Goal: Check status: Check status

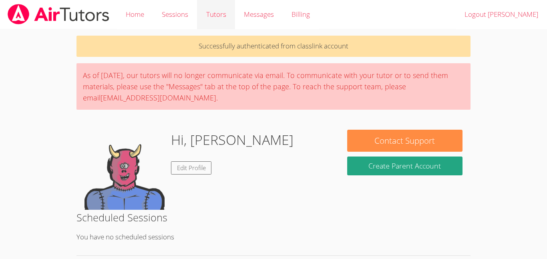
click at [222, 17] on link "Tutors" at bounding box center [216, 14] width 38 height 29
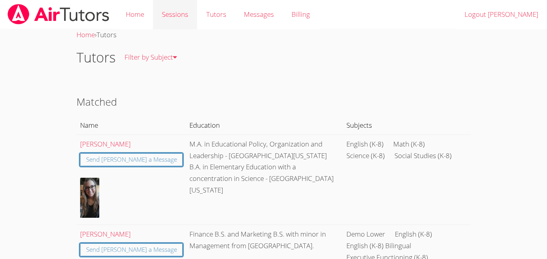
click at [157, 8] on link "Sessions" at bounding box center [175, 14] width 44 height 29
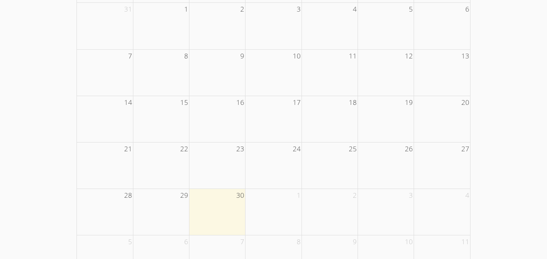
scroll to position [193, 0]
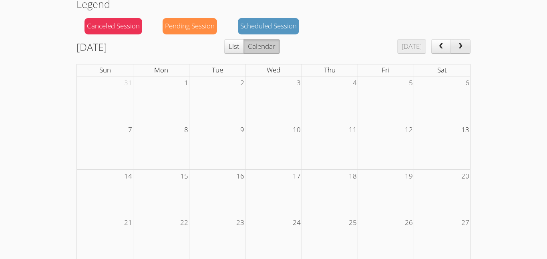
click at [460, 52] on button "next" at bounding box center [461, 46] width 20 height 14
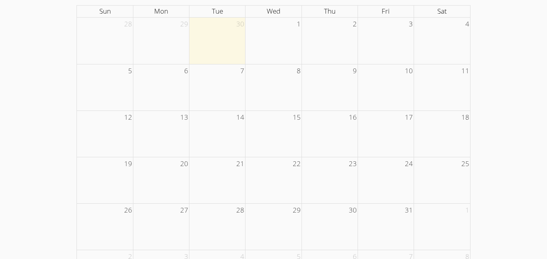
scroll to position [141, 0]
click at [225, 37] on td at bounding box center [218, 42] width 56 height 46
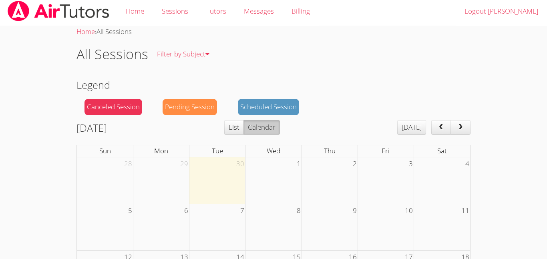
scroll to position [0, 0]
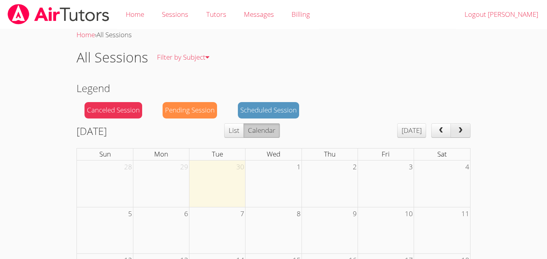
click at [465, 129] on button "next" at bounding box center [461, 130] width 20 height 14
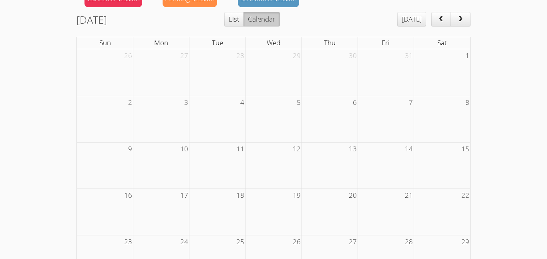
scroll to position [111, 0]
click at [461, 19] on span "next" at bounding box center [461, 19] width 8 height 7
click at [468, 15] on button "next" at bounding box center [461, 19] width 20 height 14
click at [466, 15] on button "next" at bounding box center [461, 19] width 20 height 14
click at [468, 17] on button "next" at bounding box center [461, 19] width 20 height 14
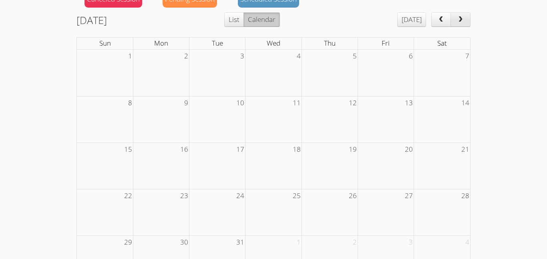
click at [468, 16] on button "next" at bounding box center [461, 19] width 20 height 14
click at [460, 17] on span "next" at bounding box center [461, 19] width 8 height 7
click at [468, 15] on button "next" at bounding box center [461, 19] width 20 height 14
click at [468, 16] on button "next" at bounding box center [461, 19] width 20 height 14
click at [466, 16] on button "next" at bounding box center [461, 19] width 20 height 14
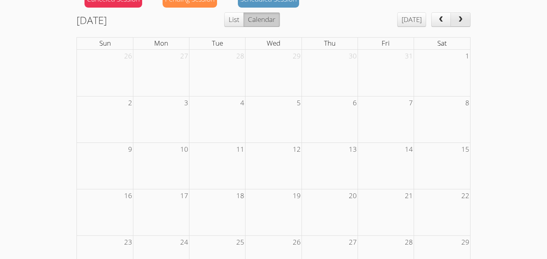
click at [463, 17] on span "next" at bounding box center [461, 19] width 8 height 7
click at [461, 19] on span "next" at bounding box center [461, 19] width 8 height 7
click at [459, 14] on button "next" at bounding box center [461, 19] width 20 height 14
click at [461, 19] on span "next" at bounding box center [461, 19] width 8 height 7
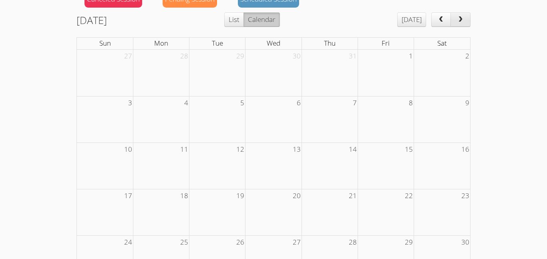
click at [458, 17] on span "next" at bounding box center [461, 19] width 8 height 7
click at [455, 17] on button "next" at bounding box center [461, 19] width 20 height 14
click at [459, 18] on span "next" at bounding box center [461, 19] width 8 height 7
click at [463, 19] on span "next" at bounding box center [461, 19] width 8 height 7
click at [462, 18] on span "next" at bounding box center [461, 19] width 8 height 7
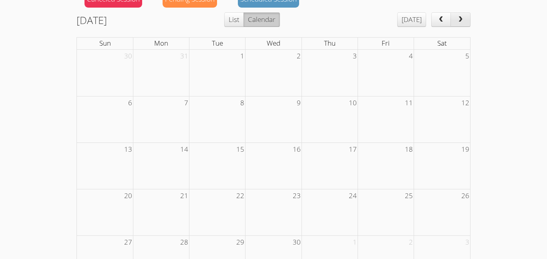
click at [466, 19] on button "next" at bounding box center [461, 19] width 20 height 14
click at [465, 23] on span "next" at bounding box center [461, 19] width 8 height 7
click at [461, 20] on span "next" at bounding box center [461, 19] width 8 height 7
click at [463, 26] on button "next" at bounding box center [461, 19] width 20 height 14
click at [466, 26] on button "next" at bounding box center [461, 19] width 20 height 14
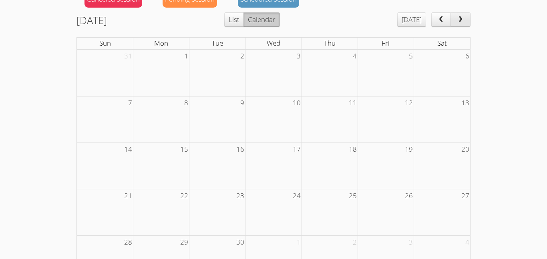
click at [468, 26] on button "next" at bounding box center [461, 19] width 20 height 14
click at [467, 24] on button "next" at bounding box center [461, 19] width 20 height 14
click at [468, 20] on button "next" at bounding box center [461, 19] width 20 height 14
click at [461, 20] on span "next" at bounding box center [461, 19] width 8 height 7
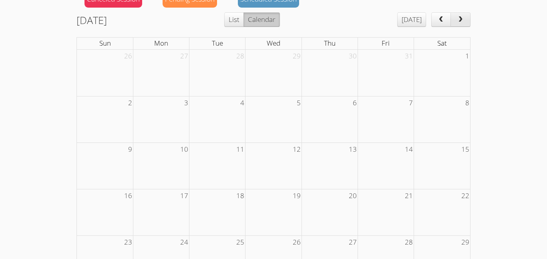
click at [464, 21] on span "next" at bounding box center [461, 19] width 8 height 7
click at [468, 26] on button "next" at bounding box center [461, 19] width 20 height 14
click at [470, 24] on button "next" at bounding box center [461, 19] width 20 height 14
click at [469, 23] on button "next" at bounding box center [461, 19] width 20 height 14
click at [470, 23] on button "next" at bounding box center [461, 19] width 20 height 14
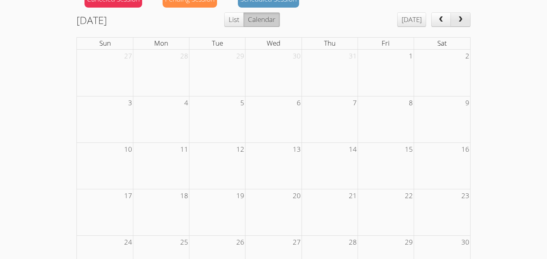
click at [470, 22] on button "next" at bounding box center [461, 19] width 20 height 14
click at [470, 24] on button "next" at bounding box center [461, 19] width 20 height 14
click at [468, 24] on button "next" at bounding box center [461, 19] width 20 height 14
click at [467, 26] on button "next" at bounding box center [461, 19] width 20 height 14
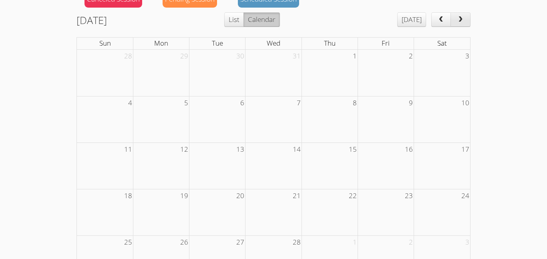
click at [468, 25] on button "next" at bounding box center [461, 19] width 20 height 14
click at [468, 22] on button "next" at bounding box center [461, 19] width 20 height 14
click at [467, 22] on button "next" at bounding box center [461, 19] width 20 height 14
click at [466, 26] on button "next" at bounding box center [461, 19] width 20 height 14
click at [468, 22] on button "next" at bounding box center [461, 19] width 20 height 14
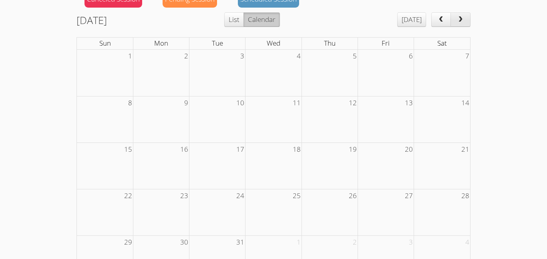
click at [465, 24] on button "next" at bounding box center [461, 19] width 20 height 14
click at [469, 26] on button "next" at bounding box center [461, 19] width 20 height 14
click at [467, 26] on button "next" at bounding box center [461, 19] width 20 height 14
click at [466, 25] on button "next" at bounding box center [461, 19] width 20 height 14
click at [439, 26] on button "prev" at bounding box center [442, 19] width 20 height 14
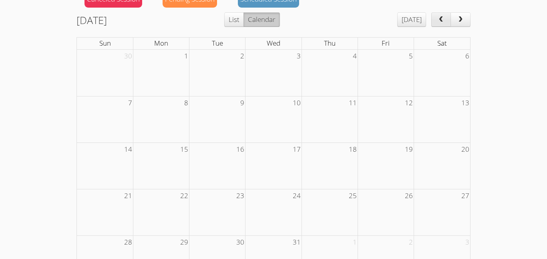
click at [438, 24] on button "prev" at bounding box center [442, 19] width 20 height 14
click at [440, 21] on span "prev" at bounding box center [441, 19] width 8 height 7
click at [445, 18] on span "prev" at bounding box center [441, 19] width 8 height 7
click at [442, 22] on span "prev" at bounding box center [441, 19] width 8 height 7
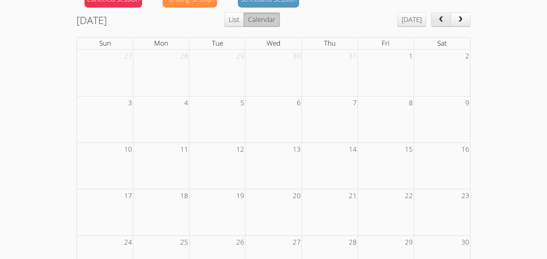
click at [441, 22] on span "prev" at bounding box center [441, 19] width 8 height 7
click at [439, 22] on span "prev" at bounding box center [441, 19] width 8 height 7
click at [440, 22] on span "prev" at bounding box center [441, 19] width 8 height 7
click at [440, 21] on span "prev" at bounding box center [441, 19] width 8 height 7
click at [440, 22] on span "prev" at bounding box center [441, 19] width 8 height 7
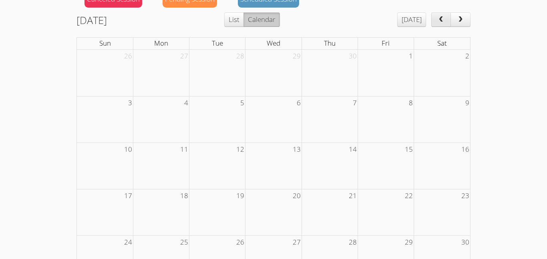
click at [442, 22] on span "prev" at bounding box center [441, 19] width 8 height 7
click at [445, 19] on span "prev" at bounding box center [441, 19] width 8 height 7
click at [444, 19] on span "prev" at bounding box center [441, 19] width 8 height 7
click at [443, 20] on span "prev" at bounding box center [441, 19] width 8 height 7
click at [450, 17] on button "prev" at bounding box center [442, 19] width 20 height 14
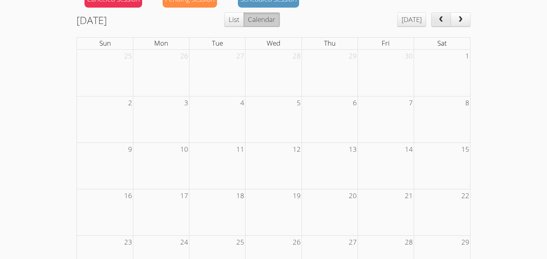
click at [445, 20] on span "prev" at bounding box center [441, 19] width 8 height 7
click at [447, 22] on button "prev" at bounding box center [442, 19] width 20 height 14
click at [446, 20] on button "prev" at bounding box center [442, 19] width 20 height 14
click at [442, 18] on span "prev" at bounding box center [441, 19] width 8 height 7
click at [442, 19] on span "prev" at bounding box center [441, 19] width 8 height 7
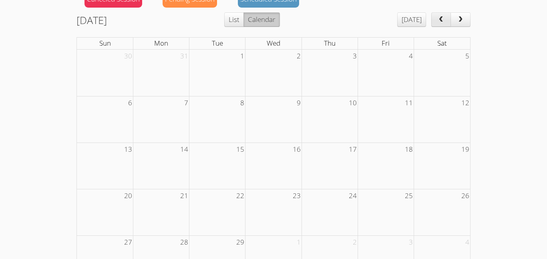
click at [443, 20] on span "prev" at bounding box center [441, 19] width 8 height 7
click at [446, 18] on button "prev" at bounding box center [442, 19] width 20 height 14
click at [445, 20] on span "prev" at bounding box center [441, 19] width 8 height 7
click at [447, 22] on button "prev" at bounding box center [442, 19] width 20 height 14
click at [449, 18] on button "prev" at bounding box center [442, 19] width 20 height 14
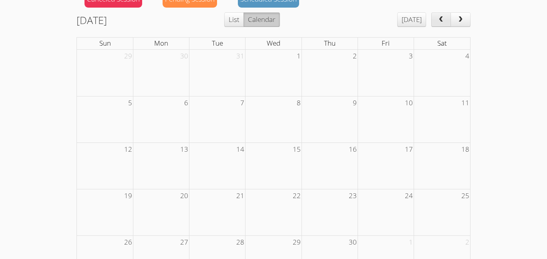
click at [440, 25] on button "prev" at bounding box center [442, 19] width 20 height 14
click at [444, 20] on span "prev" at bounding box center [441, 19] width 8 height 7
click at [447, 22] on button "prev" at bounding box center [442, 19] width 20 height 14
click at [450, 18] on button "prev" at bounding box center [442, 19] width 20 height 14
click at [452, 17] on button "next" at bounding box center [461, 19] width 20 height 14
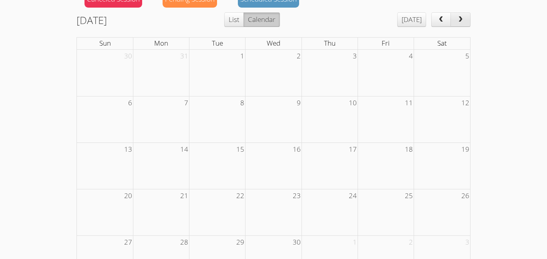
click at [451, 18] on button "next" at bounding box center [461, 19] width 20 height 14
click at [452, 17] on button "next" at bounding box center [461, 19] width 20 height 14
click at [452, 18] on button "next" at bounding box center [461, 19] width 20 height 14
click at [452, 17] on button "next" at bounding box center [461, 19] width 20 height 14
click at [451, 17] on button "next" at bounding box center [461, 19] width 20 height 14
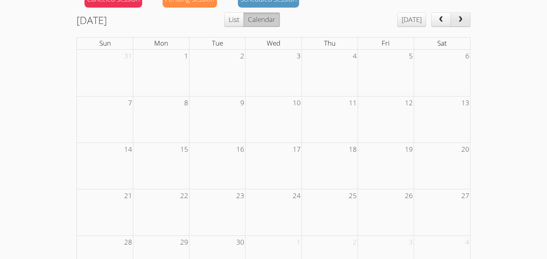
click at [451, 22] on button "next" at bounding box center [461, 19] width 20 height 14
click at [452, 20] on button "next" at bounding box center [461, 19] width 20 height 14
click at [451, 22] on button "next" at bounding box center [461, 19] width 20 height 14
click at [452, 23] on button "next" at bounding box center [461, 19] width 20 height 14
click at [453, 24] on button "next" at bounding box center [461, 19] width 20 height 14
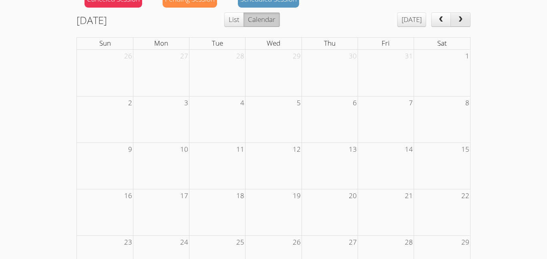
click at [454, 23] on button "next" at bounding box center [461, 19] width 20 height 14
click at [453, 26] on button "next" at bounding box center [461, 19] width 20 height 14
click at [455, 24] on button "next" at bounding box center [461, 19] width 20 height 14
click at [444, 25] on button "prev" at bounding box center [442, 19] width 20 height 14
click at [437, 23] on button "prev" at bounding box center [442, 19] width 20 height 14
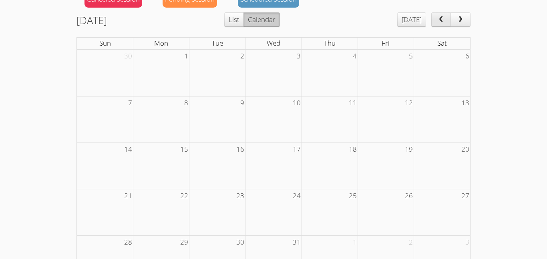
click at [441, 17] on span "prev" at bounding box center [441, 19] width 8 height 7
click at [440, 17] on span "prev" at bounding box center [441, 19] width 8 height 7
click at [439, 17] on span "prev" at bounding box center [441, 19] width 8 height 7
click at [438, 17] on span "prev" at bounding box center [441, 19] width 8 height 7
click at [437, 17] on button "prev" at bounding box center [442, 19] width 20 height 14
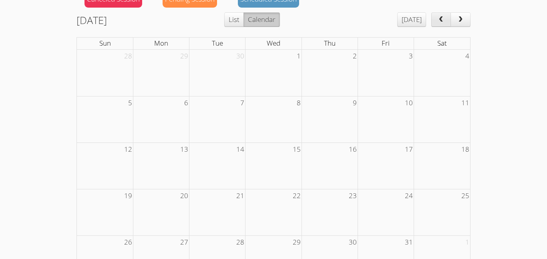
click at [438, 19] on span "prev" at bounding box center [441, 19] width 8 height 7
click at [436, 21] on button "prev" at bounding box center [442, 19] width 20 height 14
click at [439, 17] on span "prev" at bounding box center [441, 19] width 8 height 7
click at [439, 22] on span "prev" at bounding box center [441, 19] width 8 height 7
click at [438, 20] on span "prev" at bounding box center [441, 19] width 8 height 7
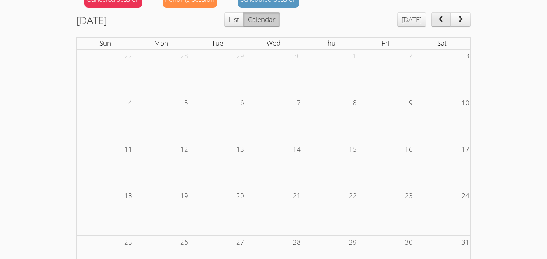
click at [438, 20] on span "prev" at bounding box center [441, 19] width 8 height 7
click at [439, 22] on span "prev" at bounding box center [441, 19] width 8 height 7
click at [441, 19] on span "prev" at bounding box center [441, 19] width 8 height 7
click at [440, 19] on span "prev" at bounding box center [441, 19] width 8 height 7
click at [438, 22] on span "prev" at bounding box center [441, 19] width 8 height 7
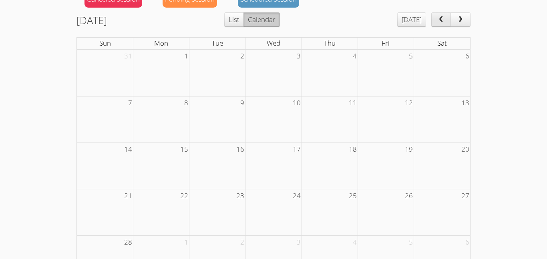
click at [436, 20] on button "prev" at bounding box center [442, 19] width 20 height 14
click at [437, 20] on button "prev" at bounding box center [442, 19] width 20 height 14
click at [436, 20] on button "prev" at bounding box center [442, 19] width 20 height 14
click at [436, 19] on button "prev" at bounding box center [442, 19] width 20 height 14
click at [437, 19] on button "prev" at bounding box center [442, 19] width 20 height 14
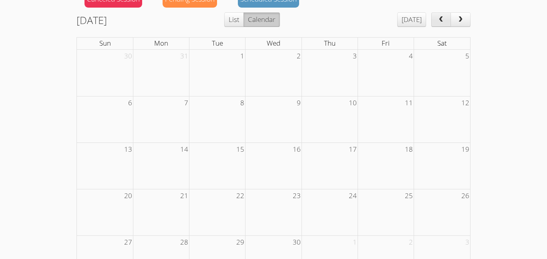
click at [440, 18] on span "prev" at bounding box center [441, 19] width 8 height 7
click at [464, 22] on span "next" at bounding box center [461, 19] width 8 height 7
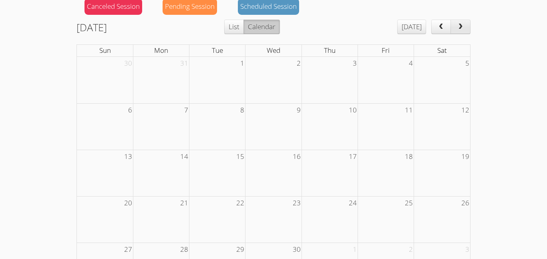
scroll to position [103, 0]
click at [433, 32] on button "prev" at bounding box center [442, 27] width 20 height 14
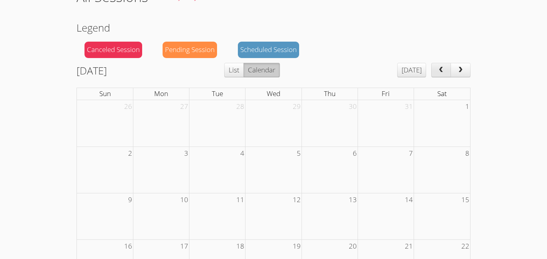
scroll to position [32, 0]
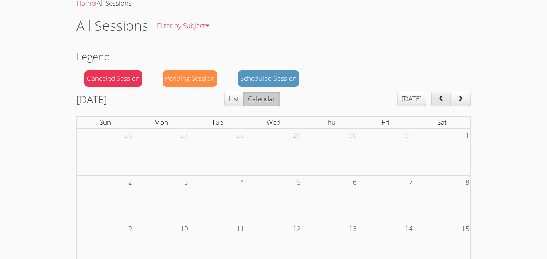
click at [467, 94] on button "next" at bounding box center [461, 99] width 20 height 14
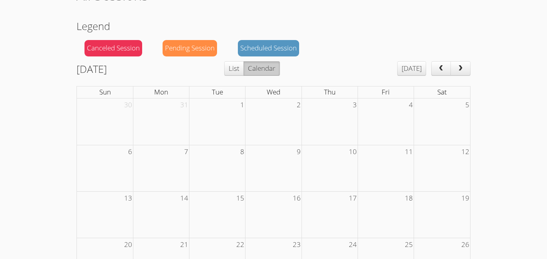
scroll to position [36, 0]
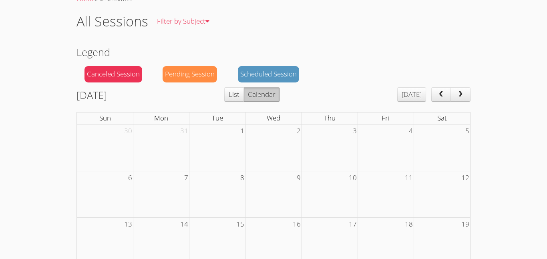
click at [244, 97] on button "List" at bounding box center [234, 94] width 20 height 14
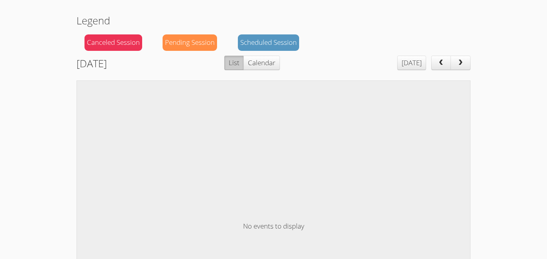
scroll to position [67, 0]
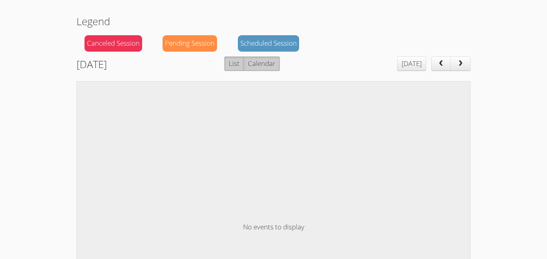
click at [280, 63] on button "Calendar" at bounding box center [262, 64] width 36 height 14
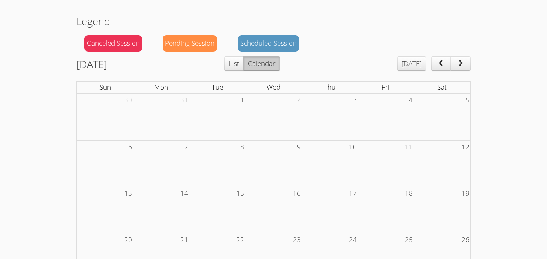
click at [283, 44] on div "Scheduled Session" at bounding box center [268, 43] width 61 height 16
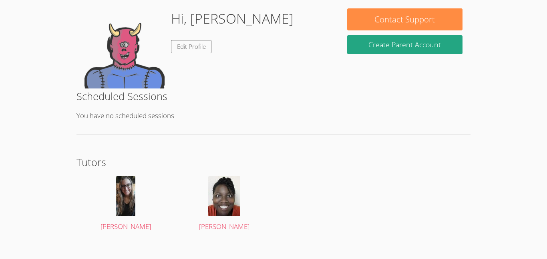
scroll to position [132, 0]
